Goal: Task Accomplishment & Management: Complete application form

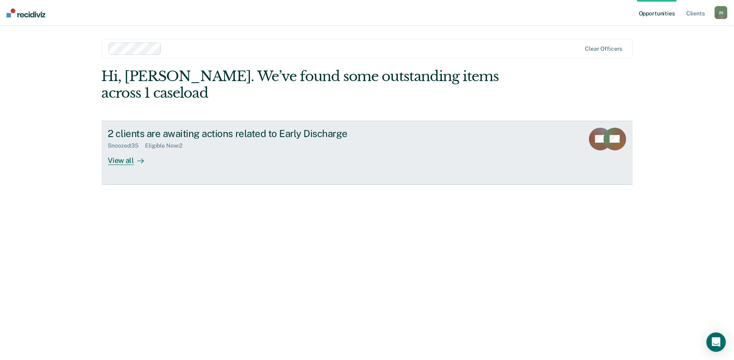
click at [121, 149] on div "View all" at bounding box center [130, 157] width 45 height 16
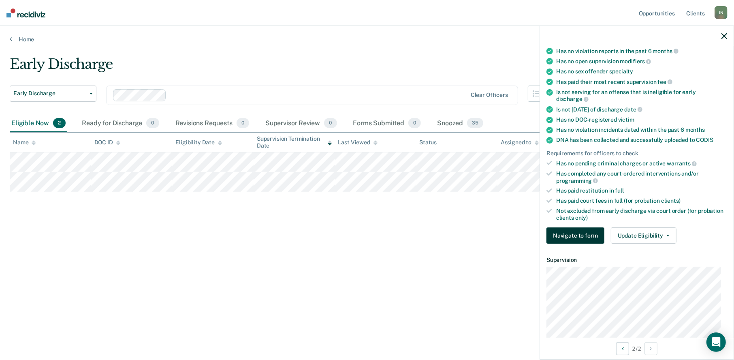
scroll to position [81, 0]
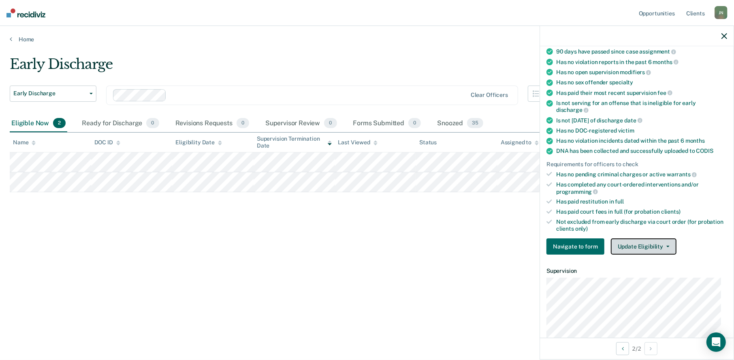
click at [643, 245] on button "Update Eligibility" at bounding box center [644, 246] width 66 height 16
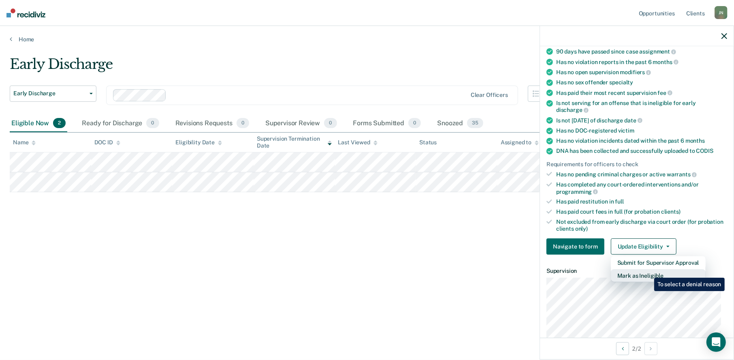
click at [648, 272] on button "Mark as Ineligible" at bounding box center [658, 275] width 95 height 13
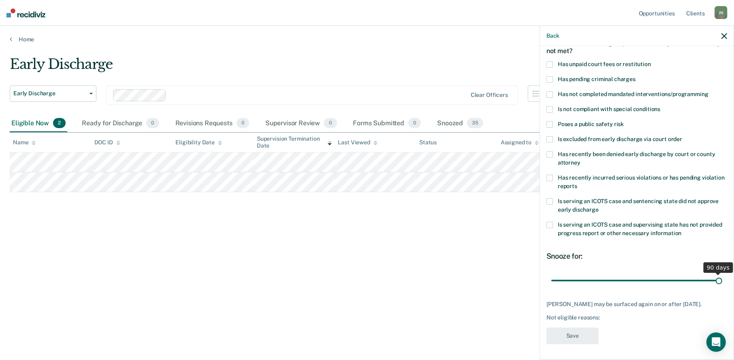
drag, startPoint x: 605, startPoint y: 278, endPoint x: 733, endPoint y: 282, distance: 128.0
type input "90"
click at [722, 282] on input "range" at bounding box center [636, 280] width 171 height 14
click at [549, 62] on span at bounding box center [549, 64] width 6 height 6
click at [651, 61] on input "Has unpaid court fees or restitution" at bounding box center [651, 61] width 0 height 0
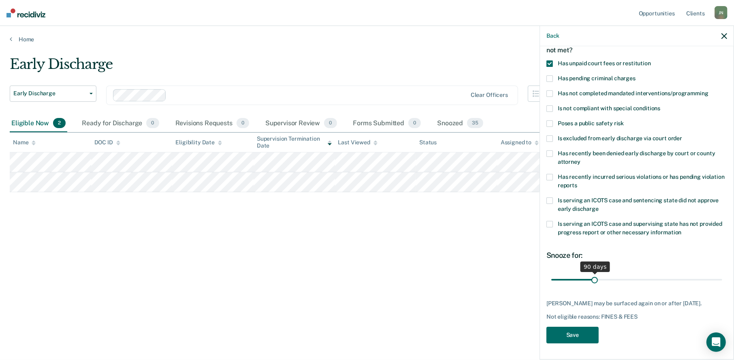
scroll to position [53, 0]
click at [585, 334] on button "Save" at bounding box center [572, 334] width 52 height 17
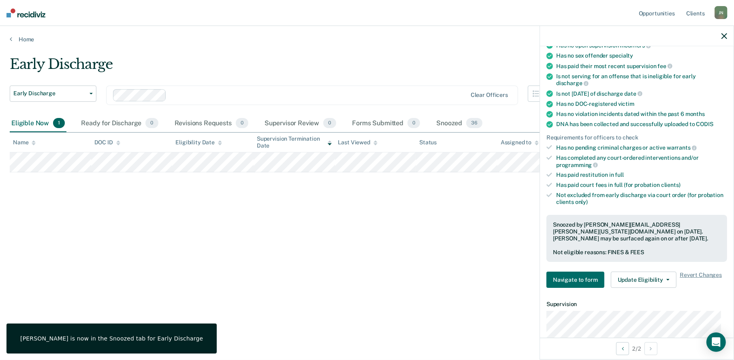
scroll to position [215, 0]
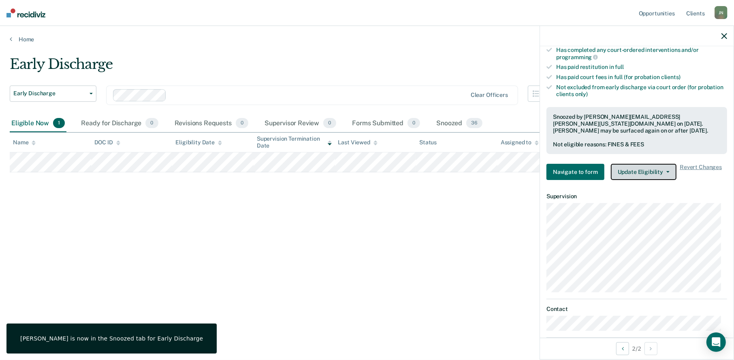
click at [631, 169] on button "Update Eligibility" at bounding box center [644, 172] width 66 height 16
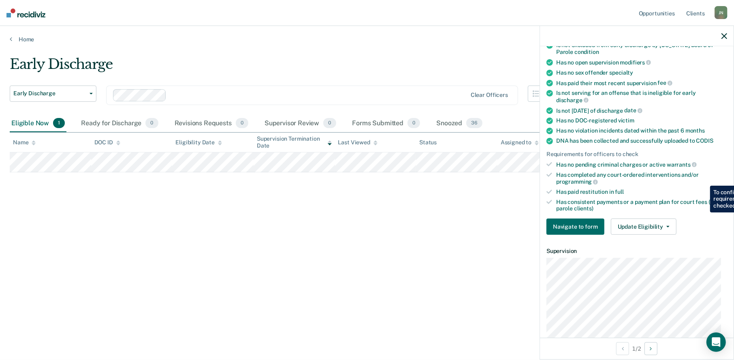
scroll to position [96, 0]
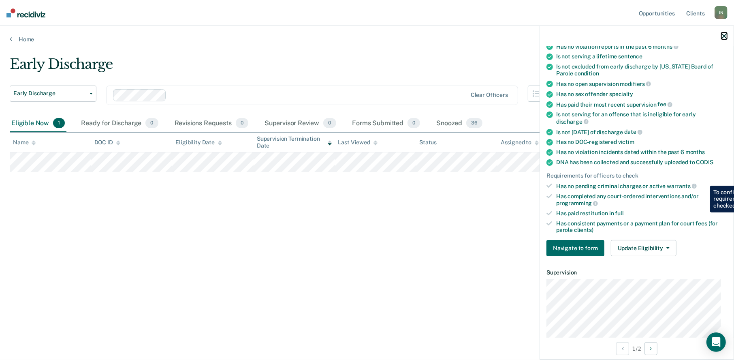
click at [724, 33] on icon "button" at bounding box center [724, 36] width 6 height 6
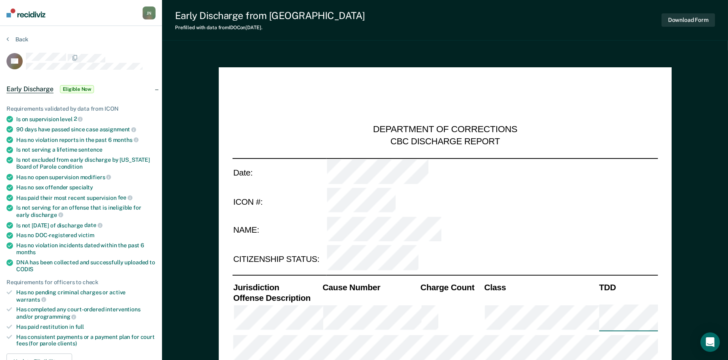
type textarea "x"
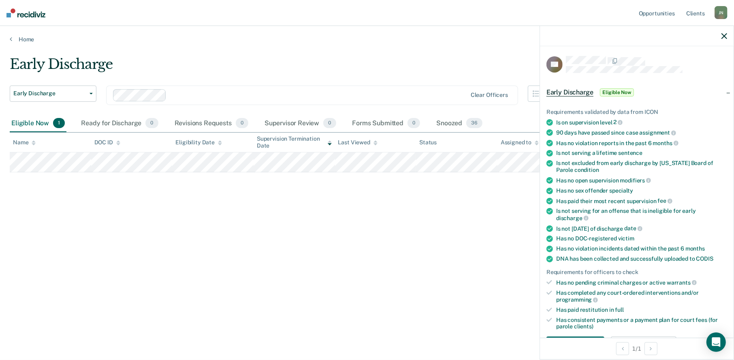
click at [619, 90] on span "Eligible Now" at bounding box center [617, 92] width 34 height 8
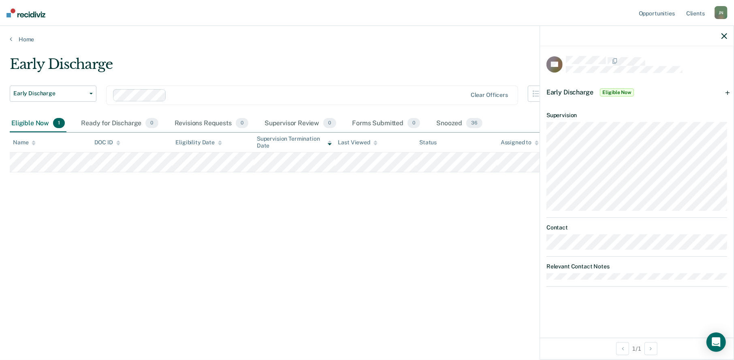
click at [726, 91] on div "Early Discharge Eligible Now" at bounding box center [637, 92] width 194 height 26
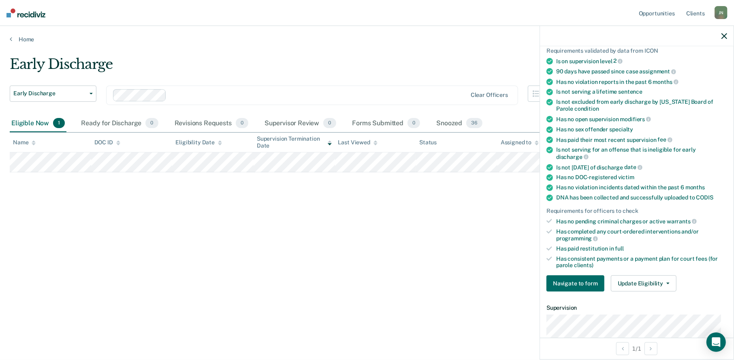
scroll to position [218, 0]
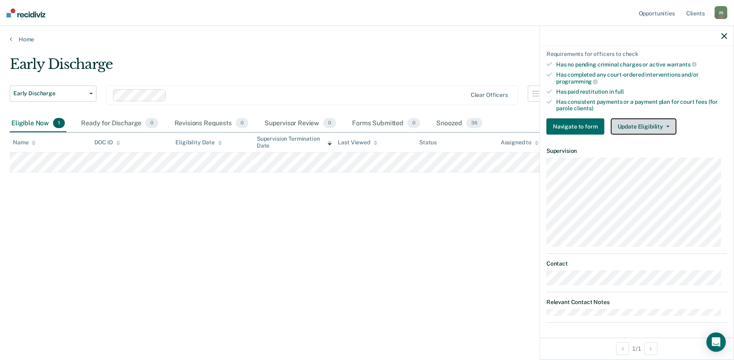
click at [649, 126] on button "Update Eligibility" at bounding box center [644, 126] width 66 height 16
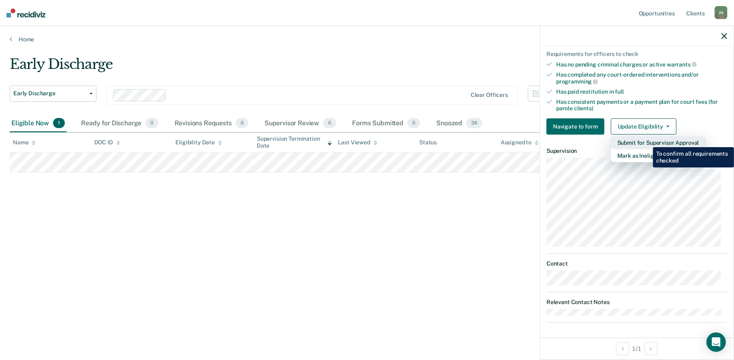
click at [647, 141] on button "Submit for Supervisor Approval" at bounding box center [658, 142] width 95 height 13
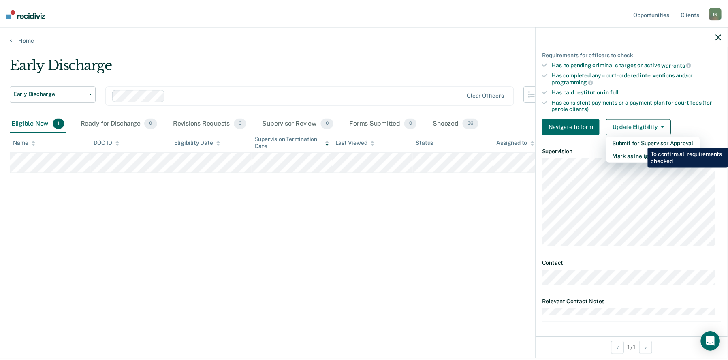
scroll to position [114, 0]
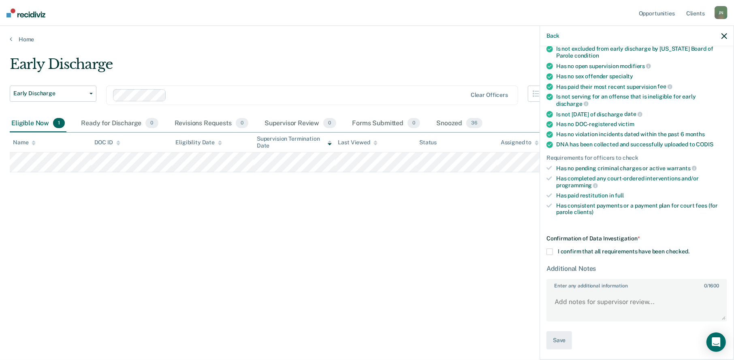
click at [550, 250] on span at bounding box center [549, 251] width 6 height 6
click at [689, 248] on input "I confirm that all requirements have been checked." at bounding box center [689, 248] width 0 height 0
click at [565, 337] on button "Save" at bounding box center [559, 340] width 26 height 18
